Goal: Navigation & Orientation: Understand site structure

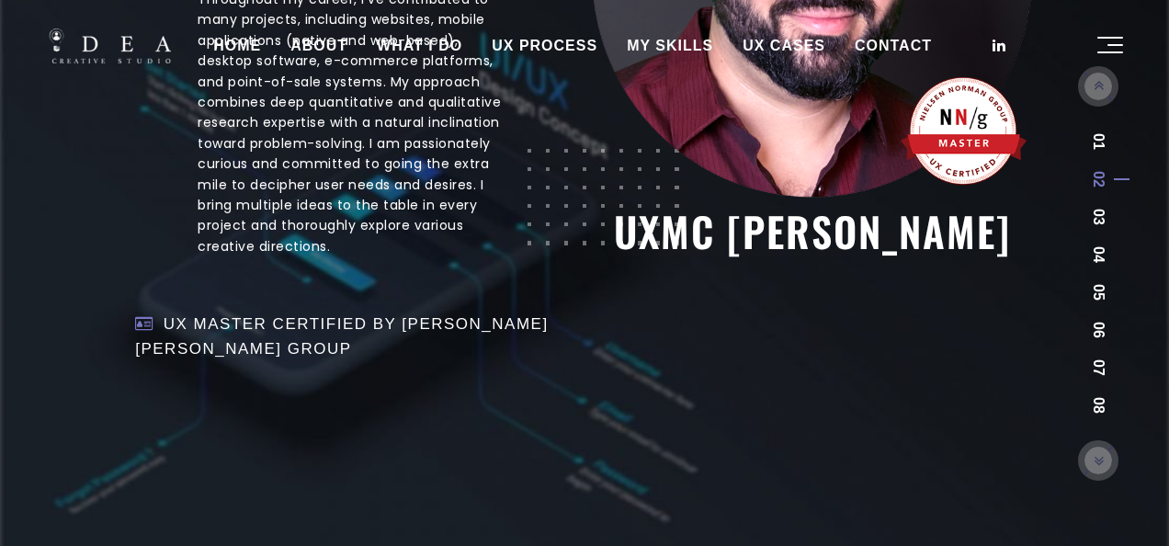
scroll to position [744, 0]
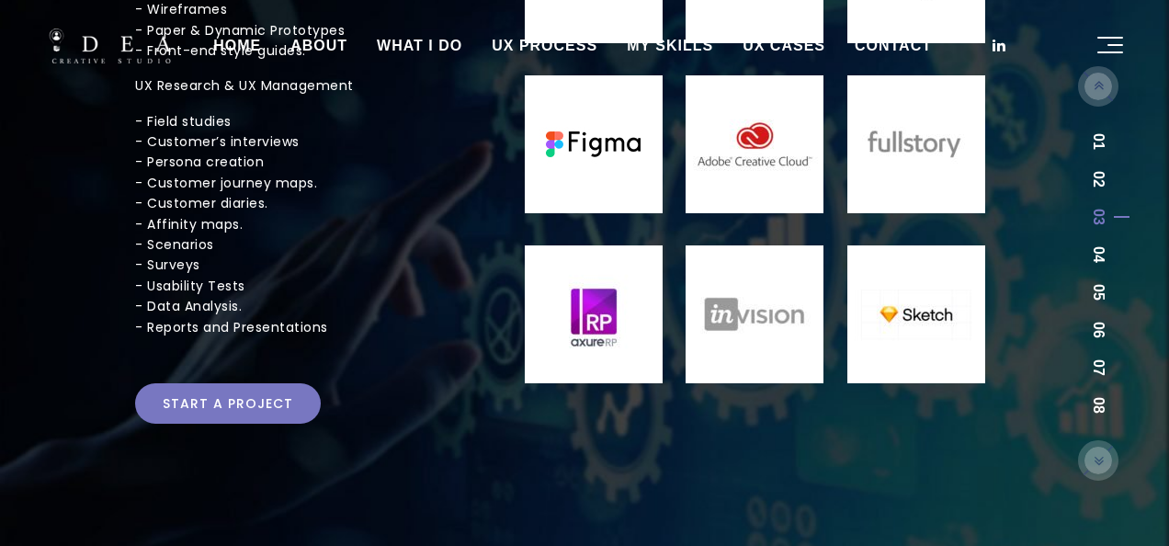
scroll to position [462, 0]
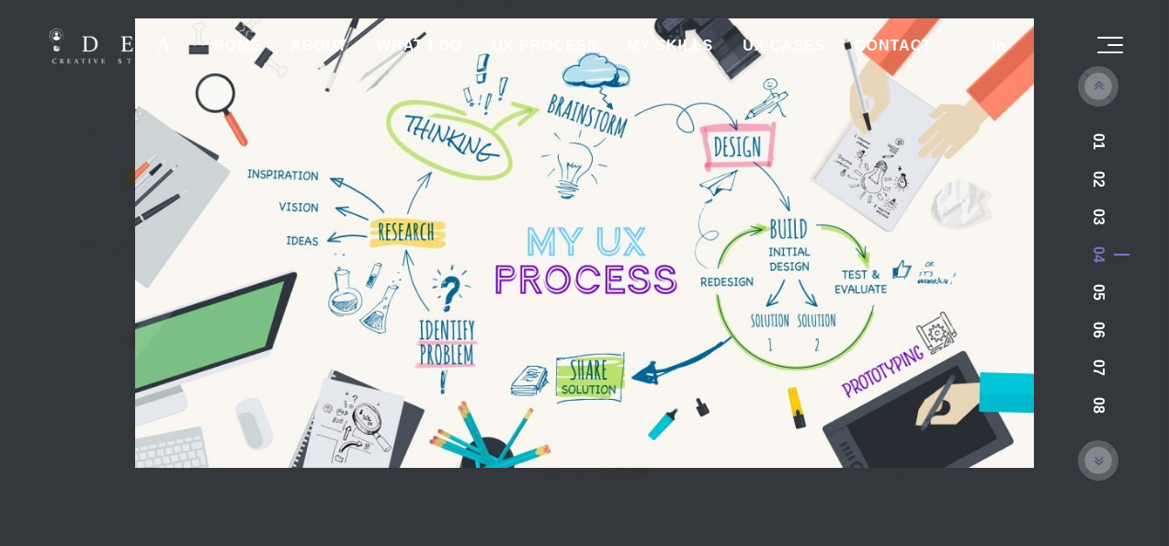
scroll to position [568, 0]
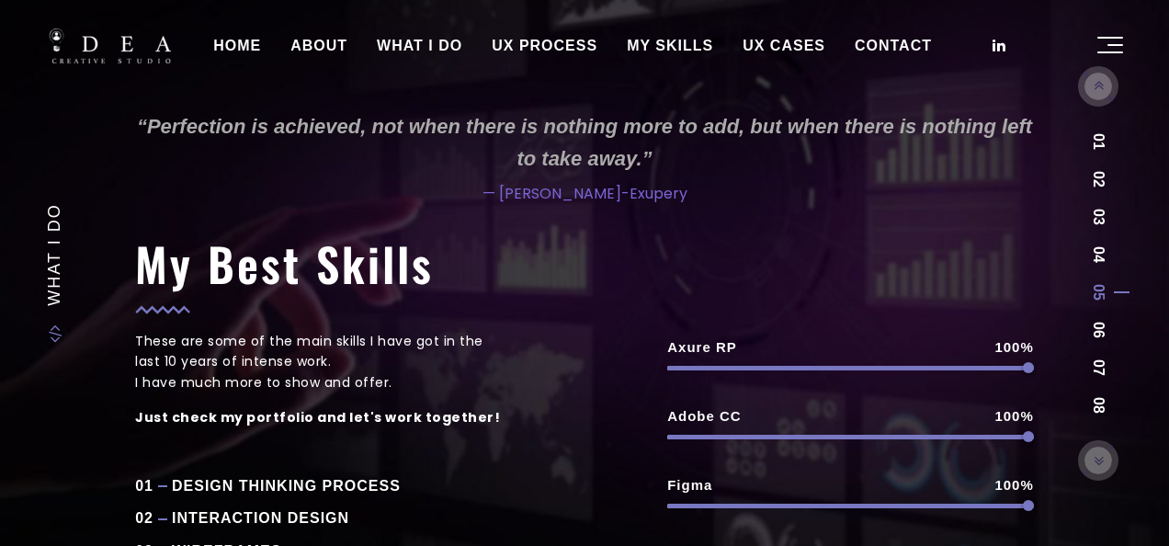
scroll to position [384, 0]
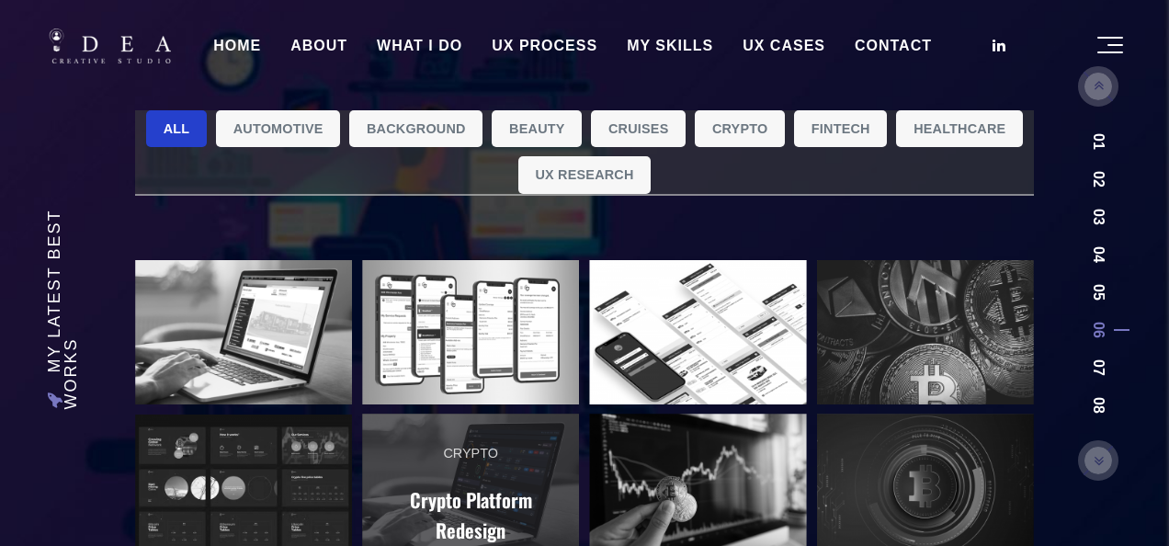
scroll to position [319, 0]
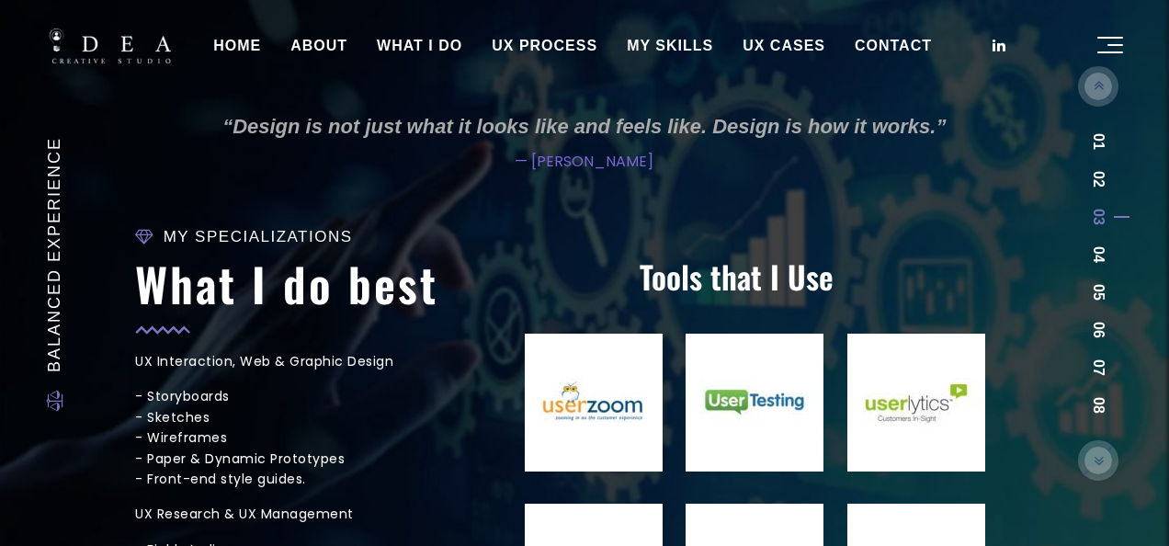
click at [548, 53] on link "UX PROCESS" at bounding box center [544, 46] width 135 height 46
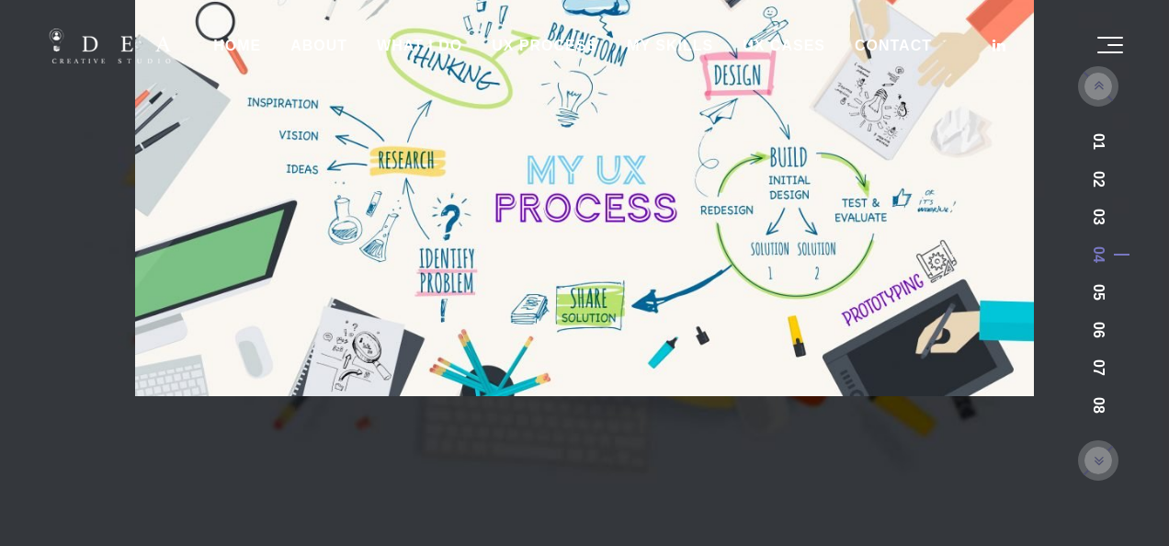
scroll to position [568, 0]
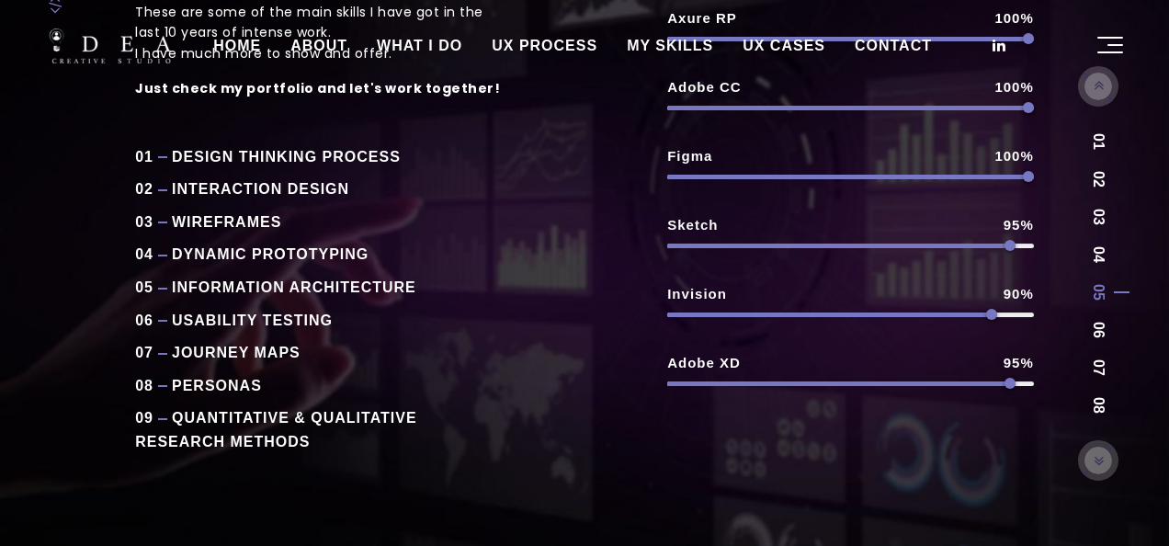
scroll to position [384, 0]
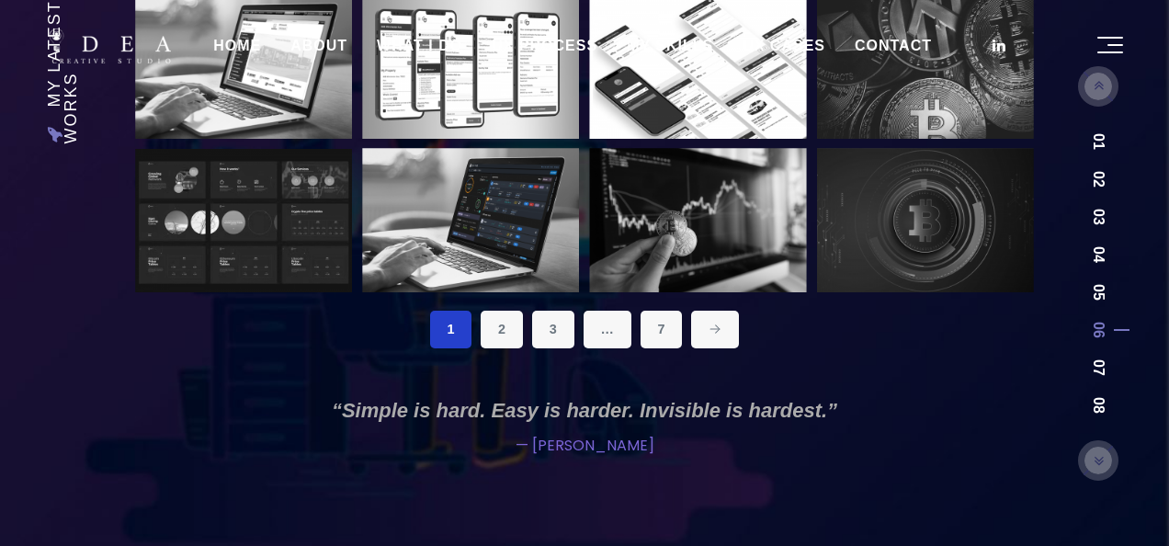
scroll to position [319, 0]
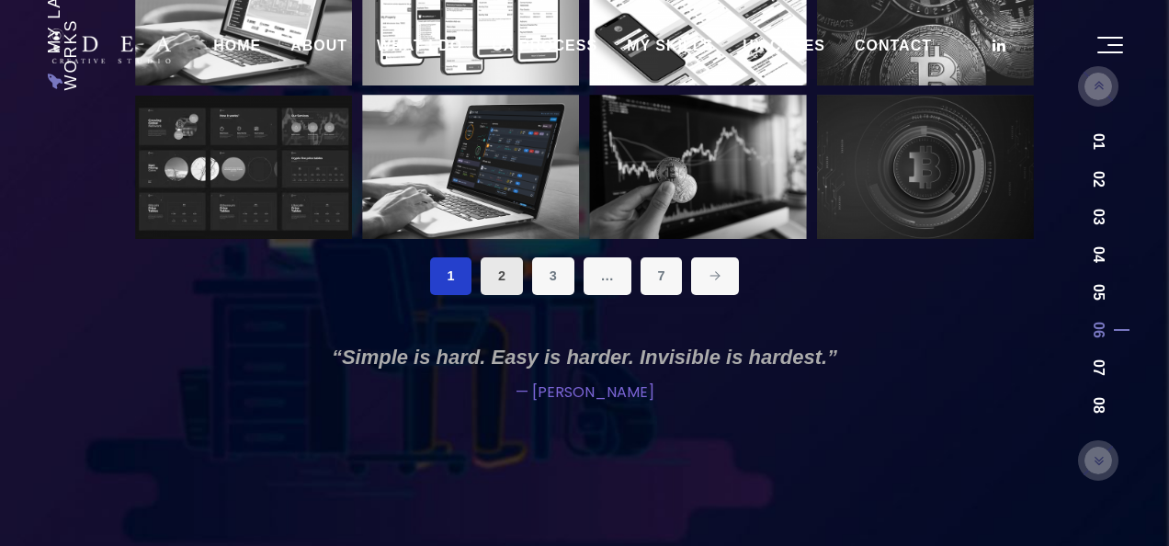
click at [494, 270] on link "2" at bounding box center [502, 275] width 42 height 37
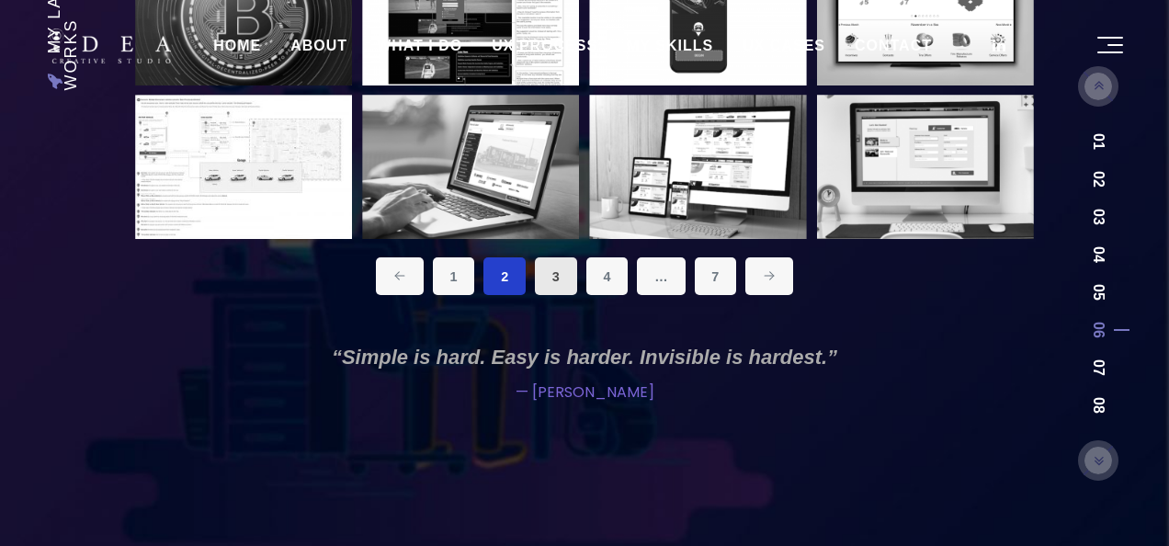
click at [551, 276] on link "3" at bounding box center [556, 275] width 42 height 37
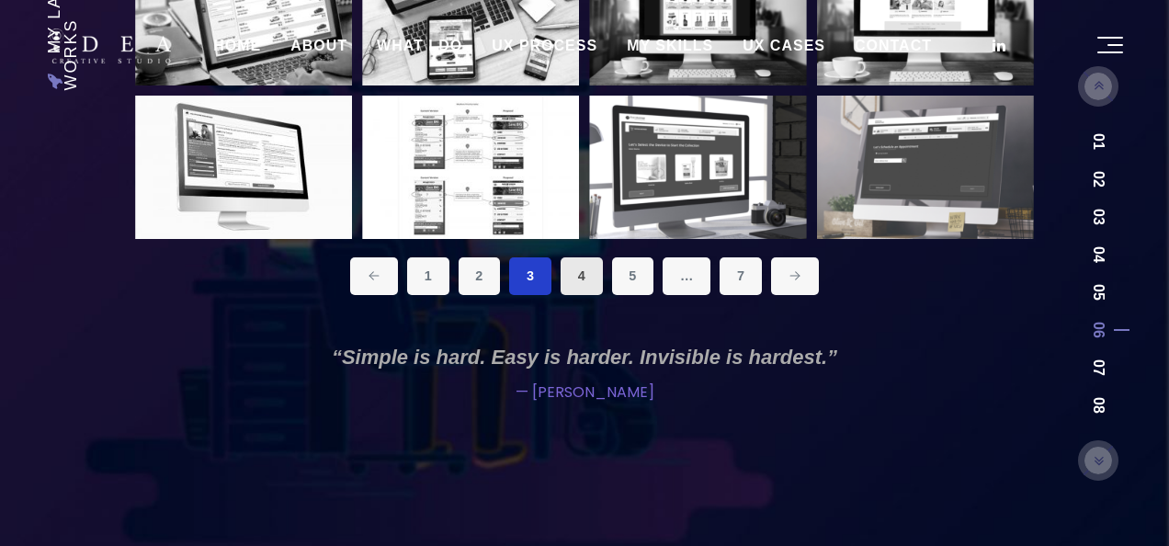
click at [586, 278] on link "4" at bounding box center [582, 275] width 42 height 37
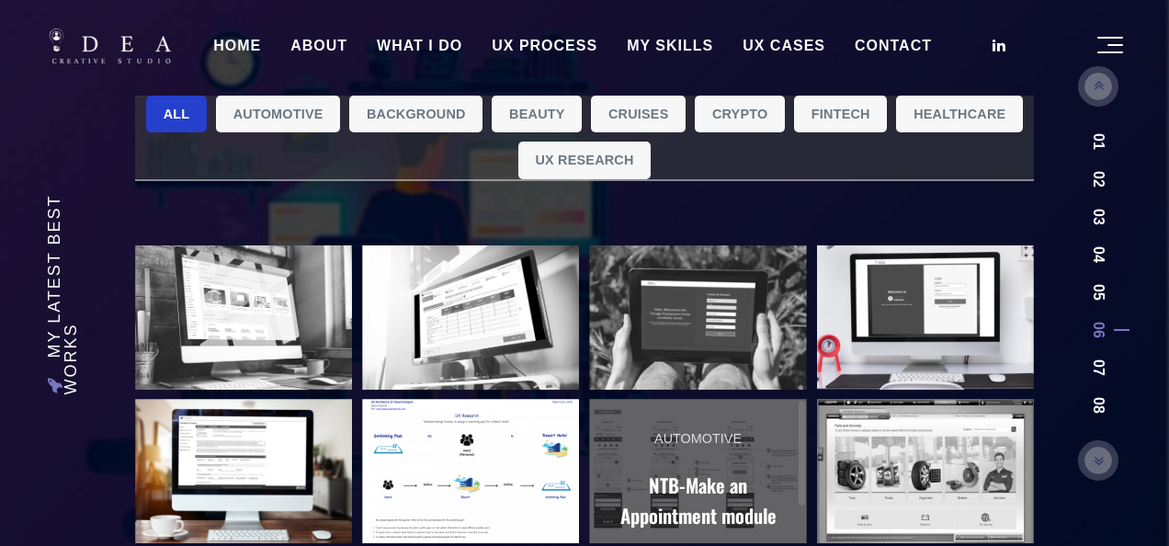
scroll to position [0, 0]
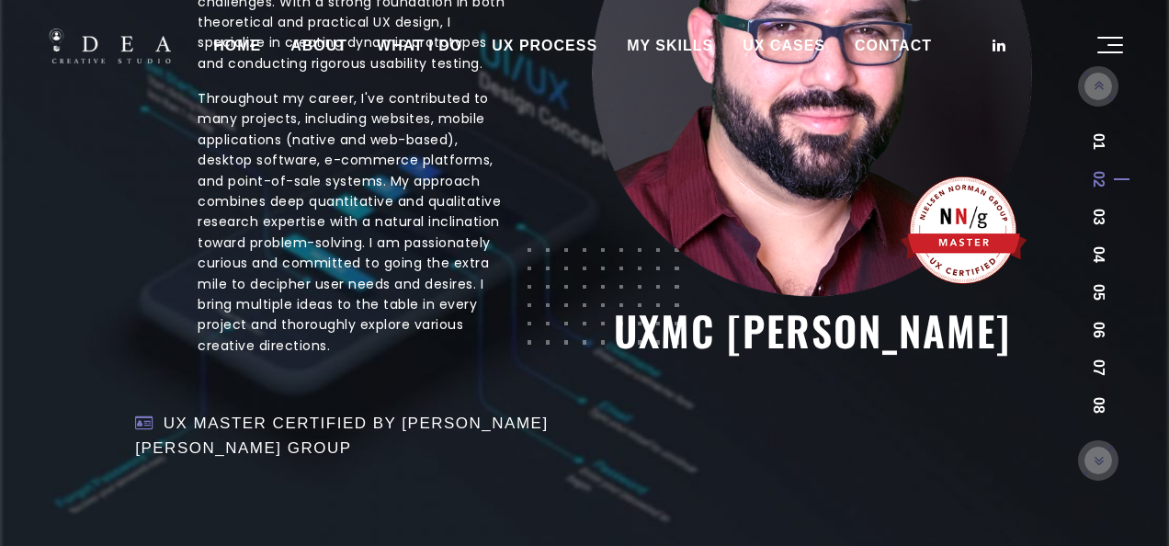
scroll to position [744, 0]
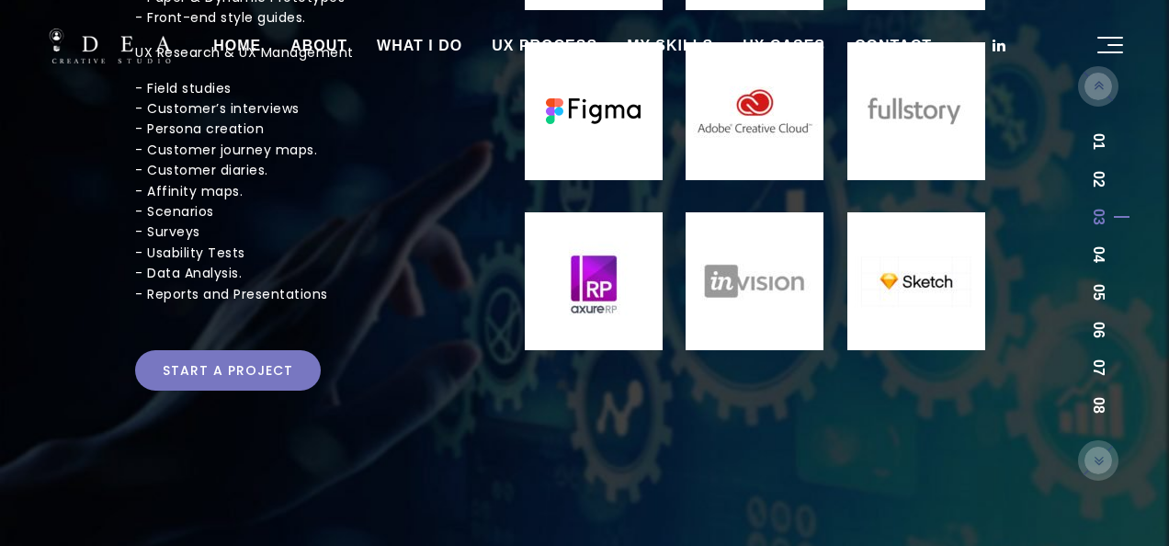
scroll to position [462, 0]
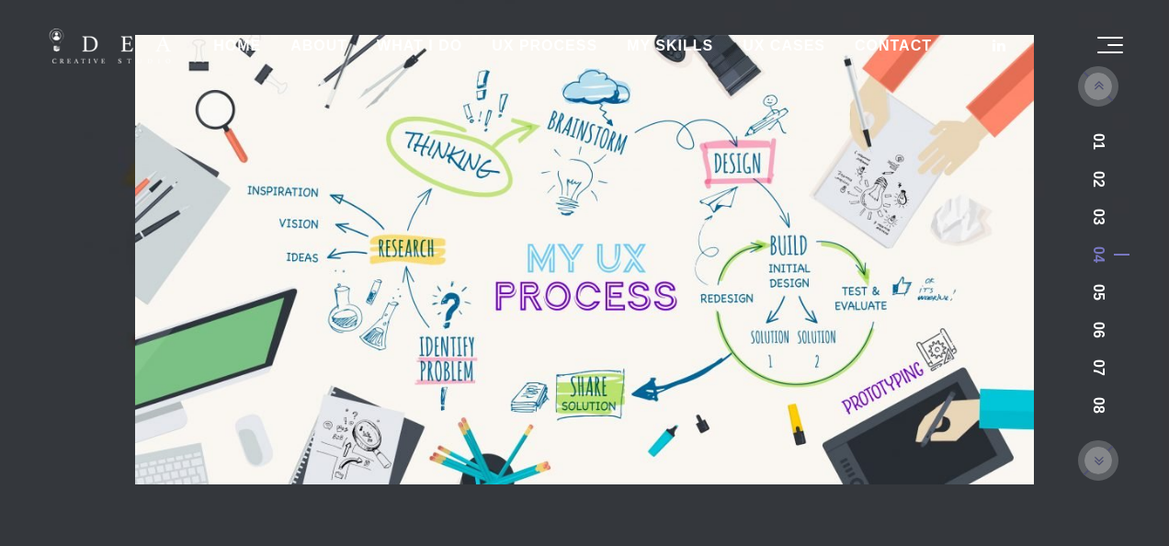
scroll to position [568, 0]
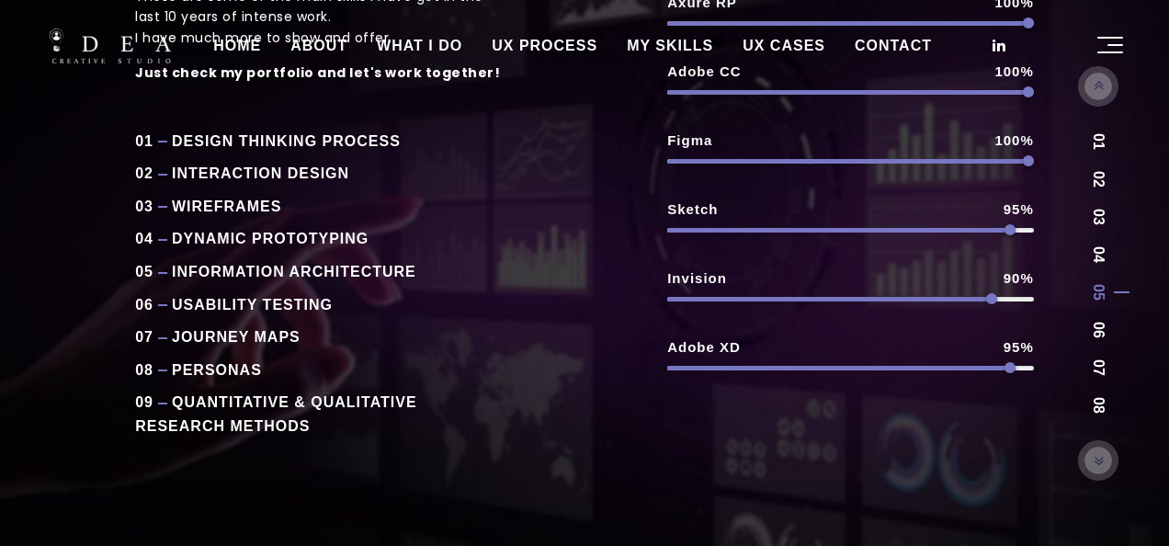
scroll to position [384, 0]
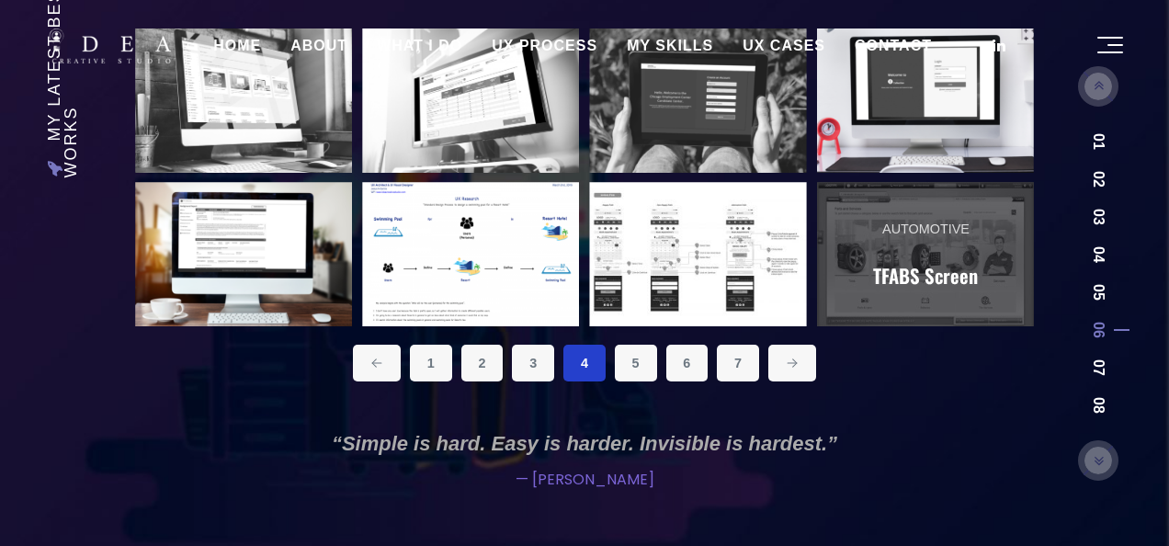
scroll to position [319, 0]
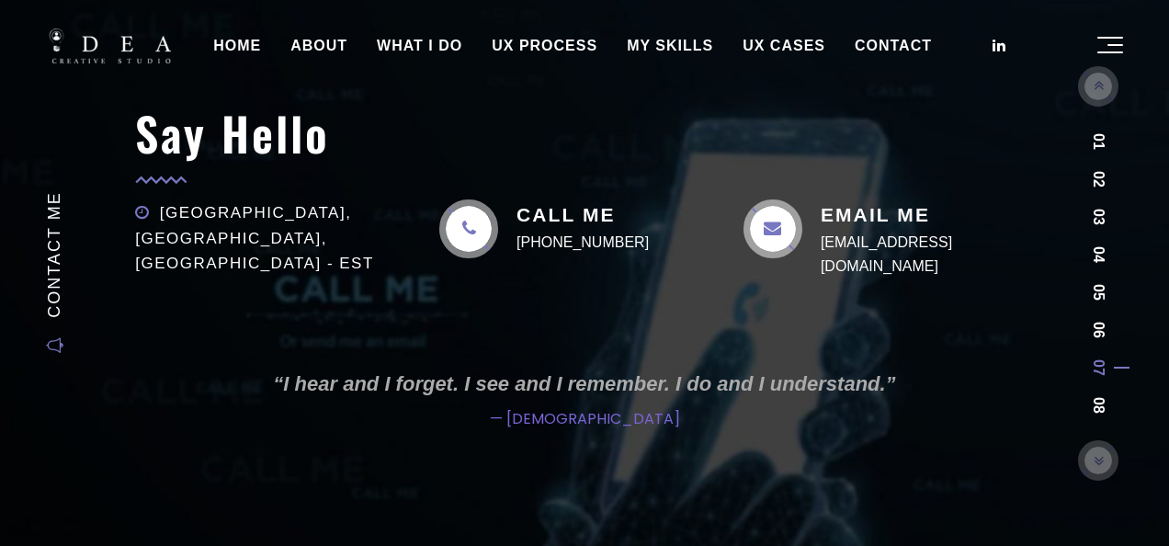
scroll to position [2, 0]
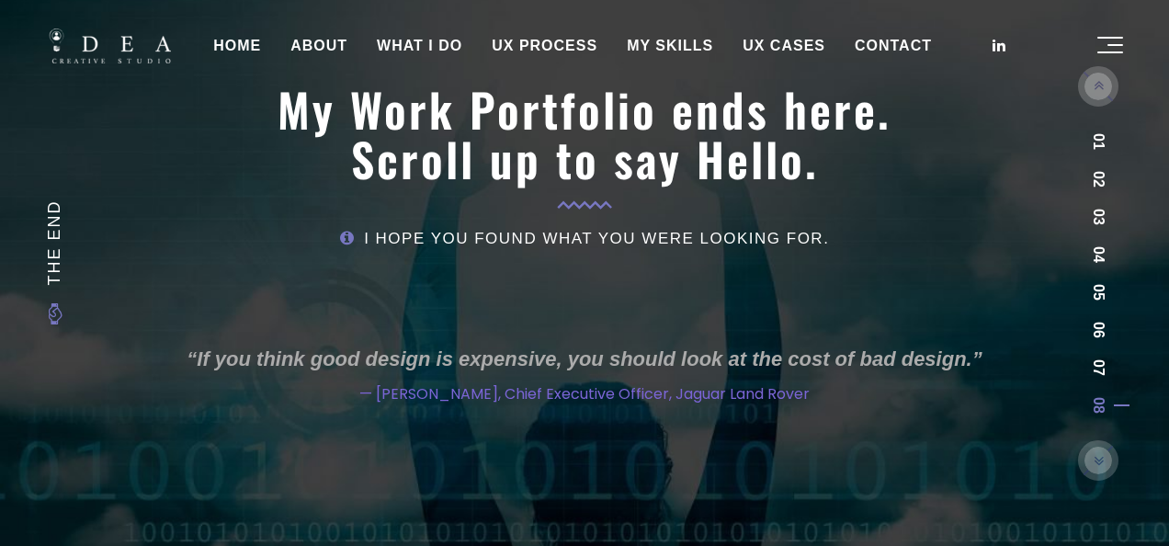
scroll to position [15, 0]
